Goal: Task Accomplishment & Management: Manage account settings

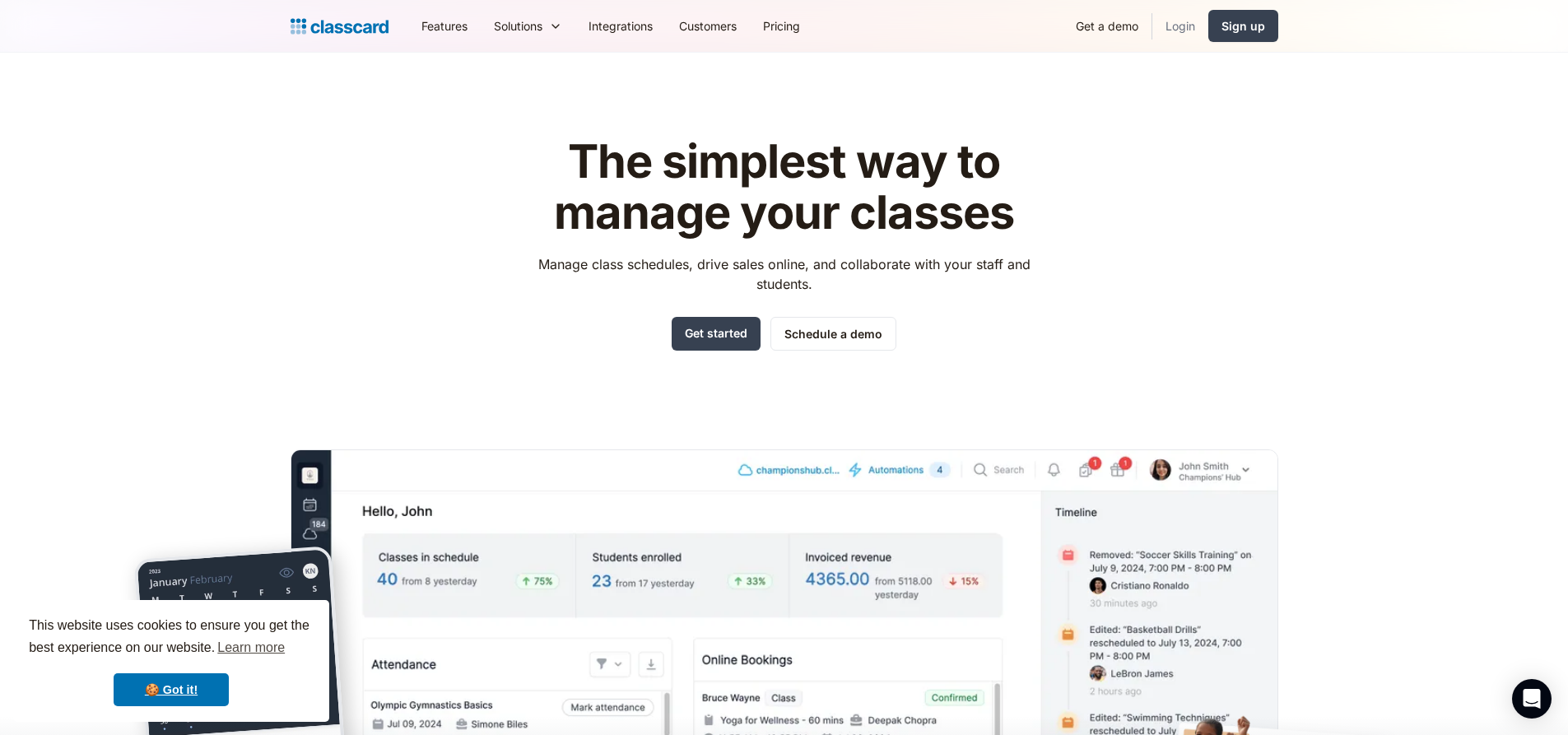
click at [1199, 23] on link "Login" at bounding box center [1180, 26] width 56 height 37
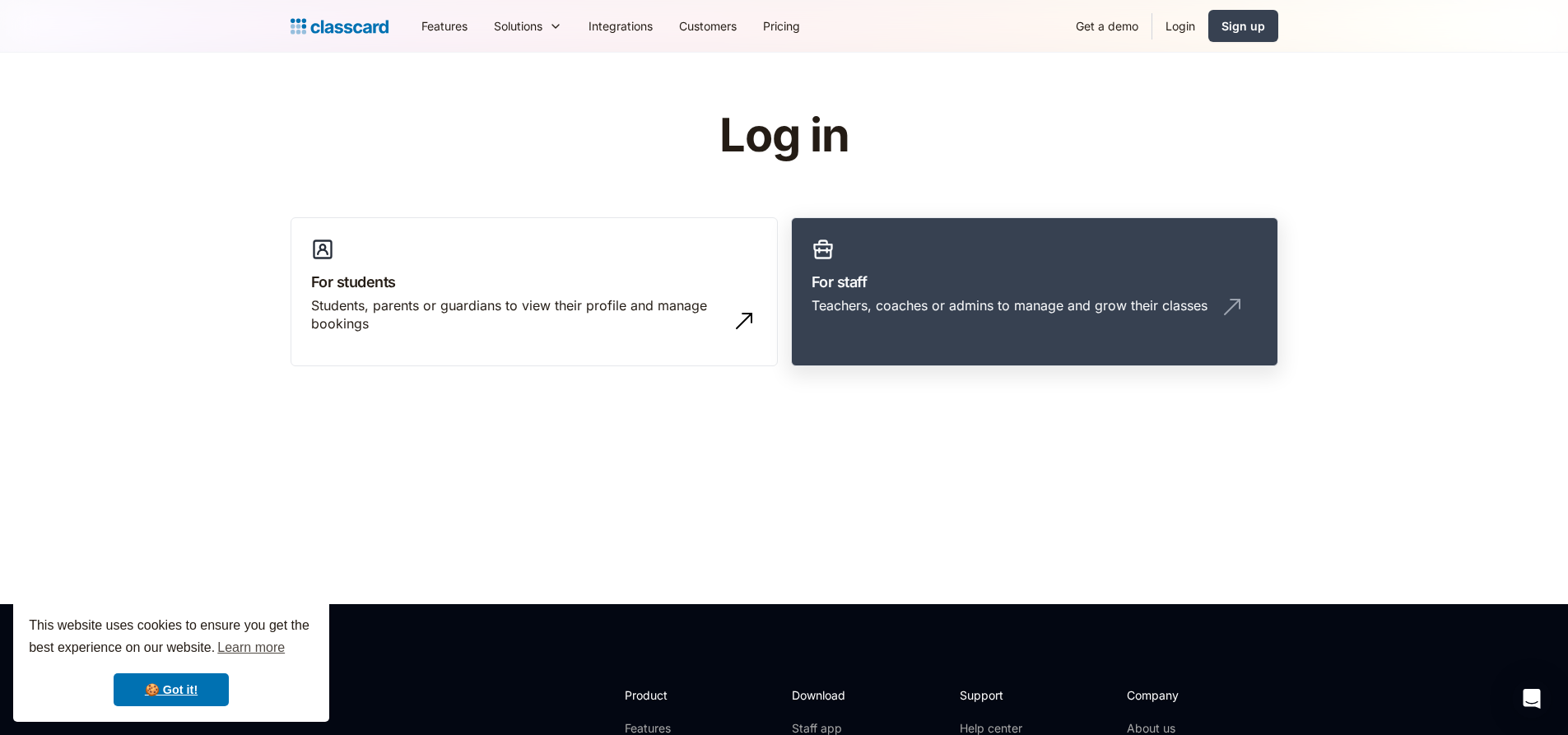
click at [892, 309] on div "Teachers, coaches or admins to manage and grow their classes" at bounding box center [1009, 305] width 396 height 18
